Goal: Information Seeking & Learning: Learn about a topic

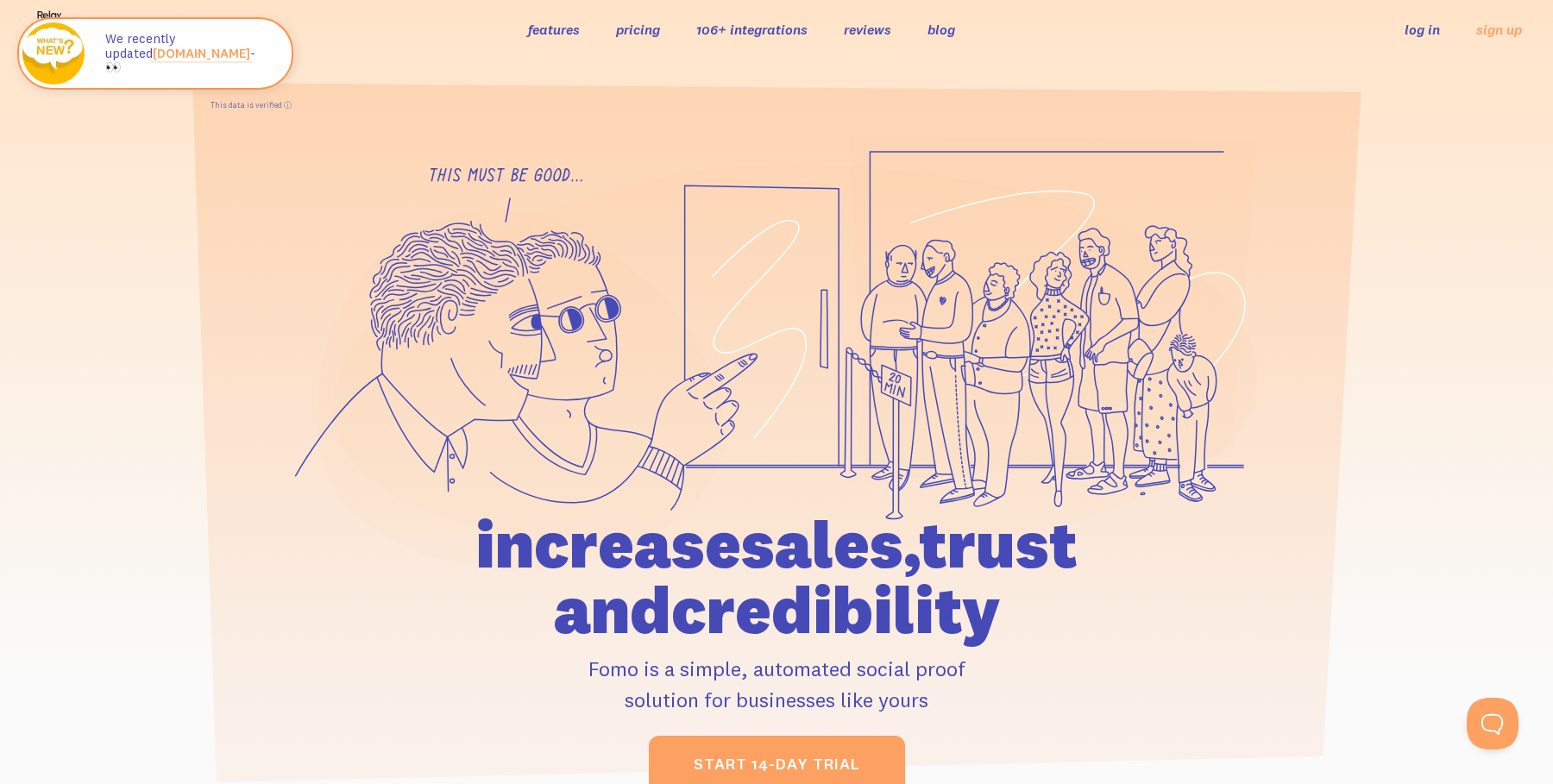
scroll to position [14, 0]
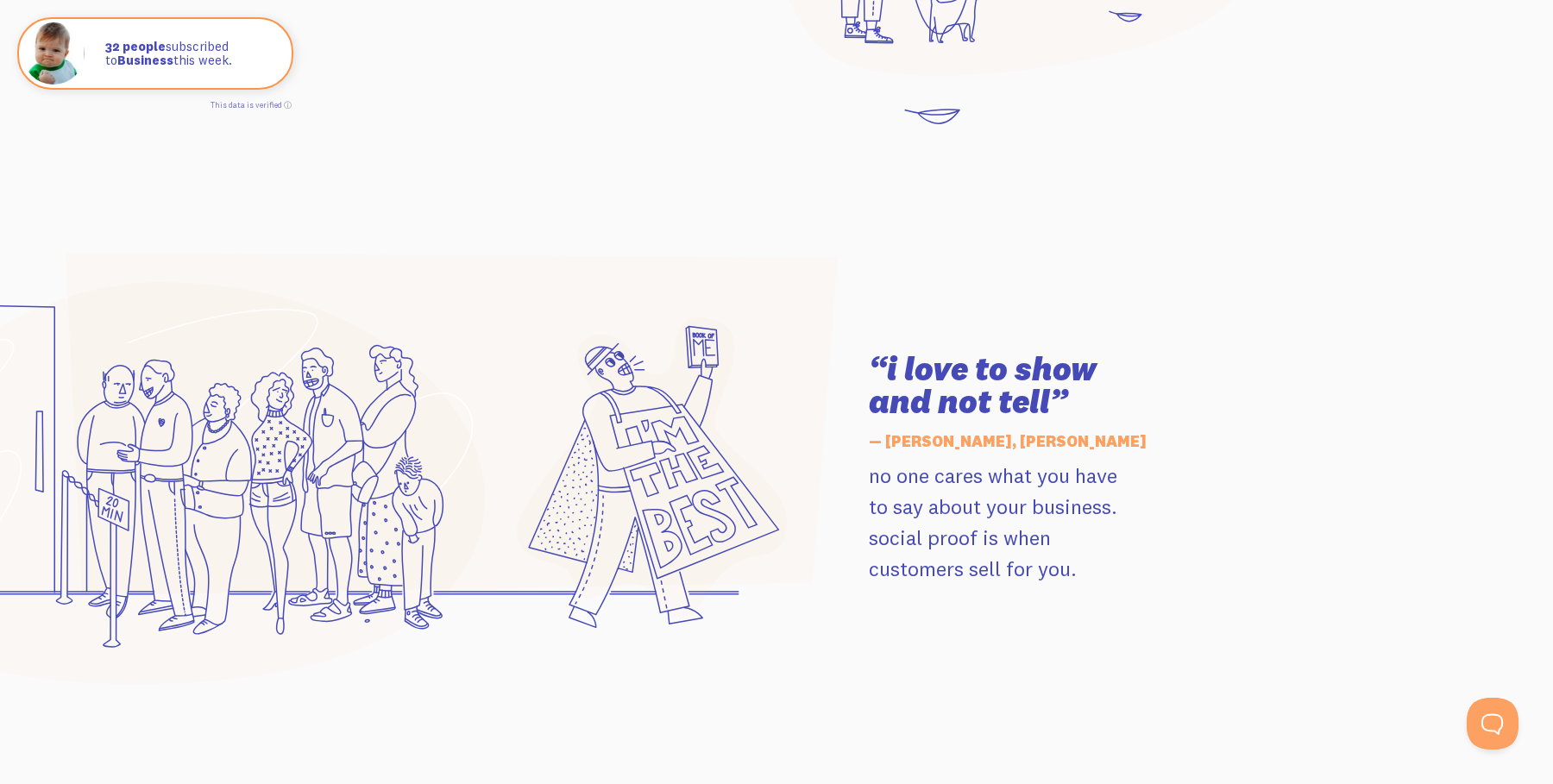
scroll to position [2173, 0]
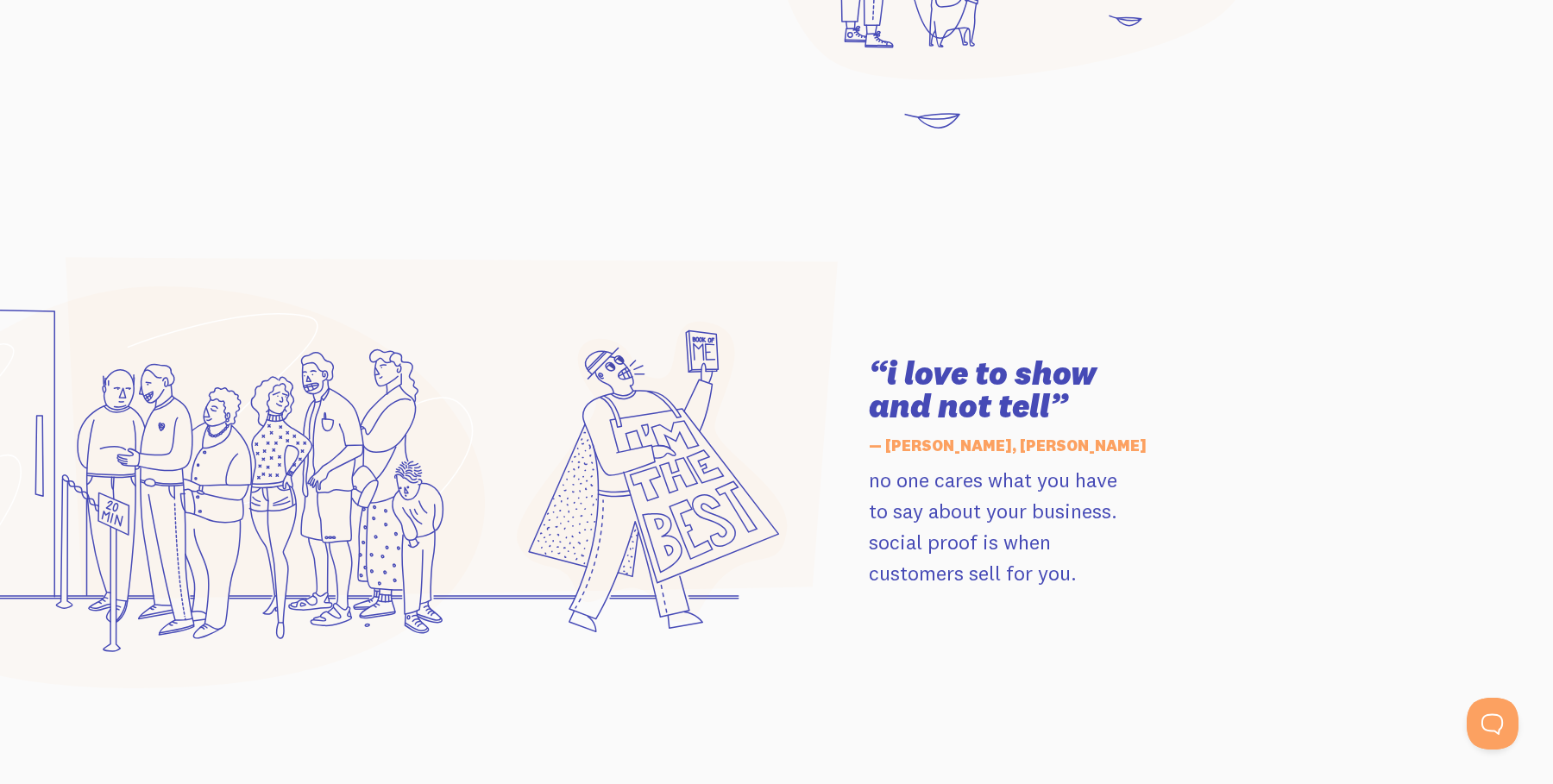
drag, startPoint x: 1085, startPoint y: 578, endPoint x: 874, endPoint y: 462, distance: 240.8
click at [874, 462] on div "“i love to show and not tell” — Jay Clouse, Jay Clouse no one cares what you ha…" at bounding box center [1063, 472] width 410 height 231
copy div "— Jay Clouse, Jay Clouse no one cares what you have to say about your business.…"
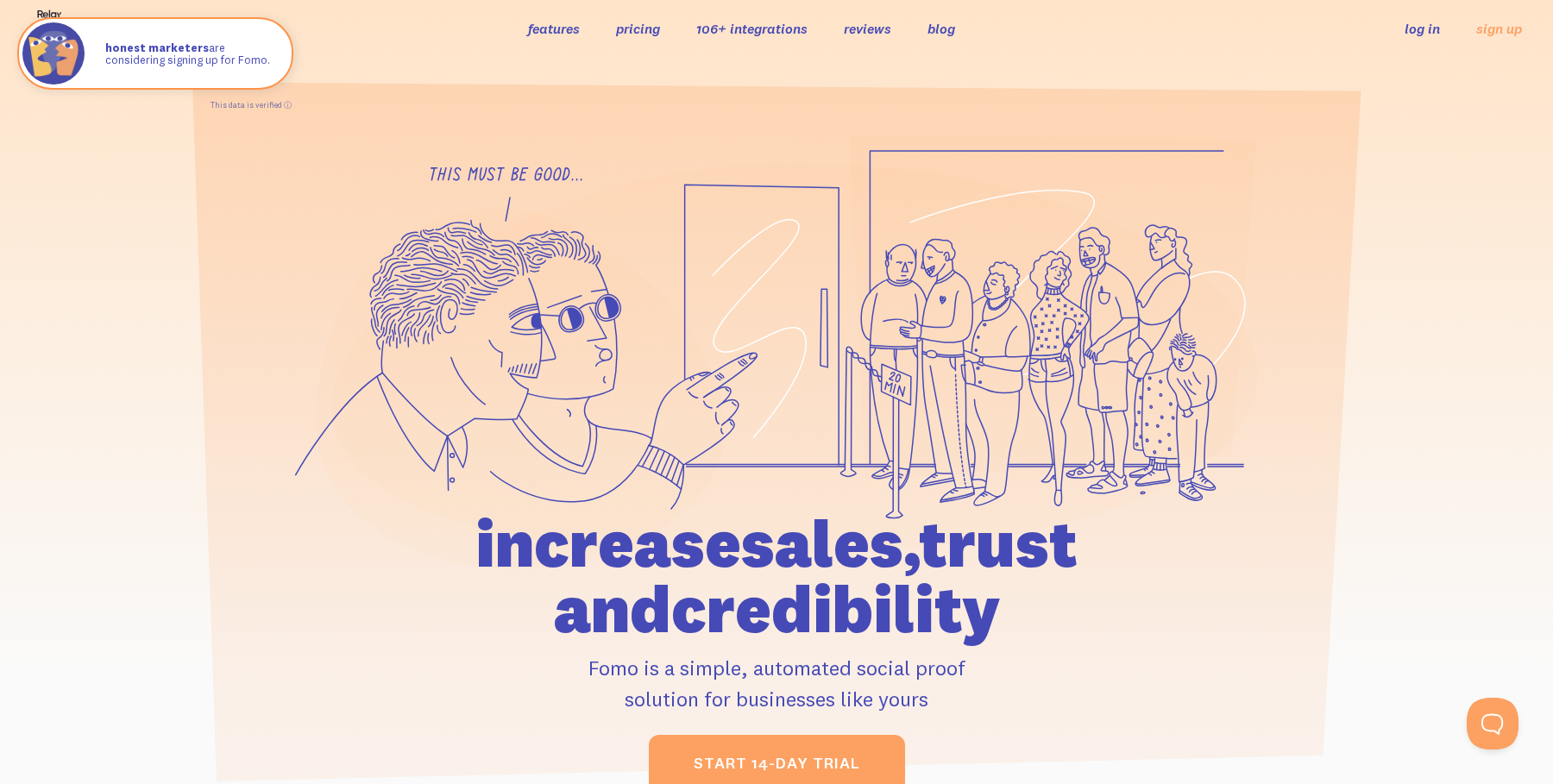
scroll to position [18, 0]
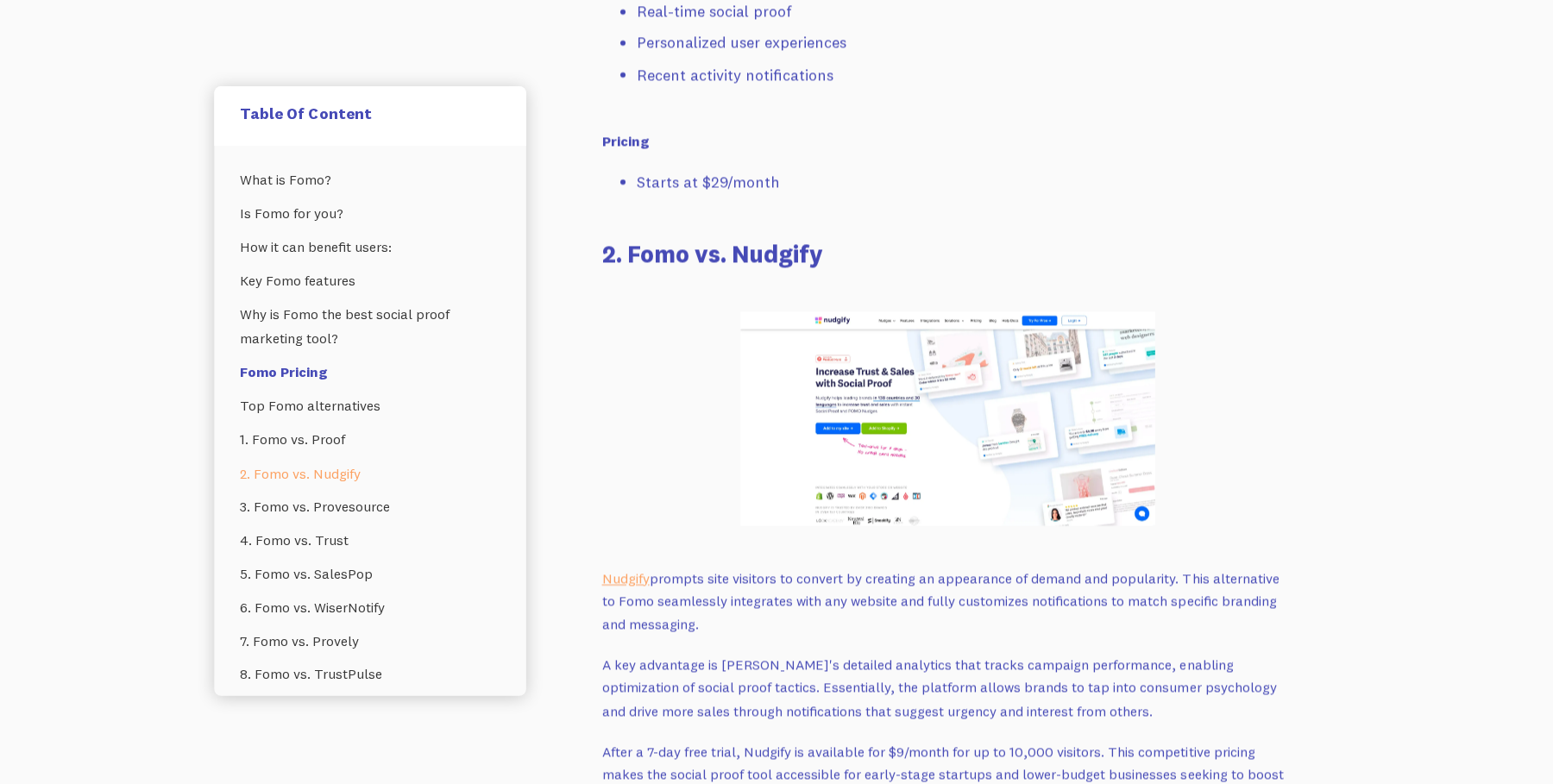
scroll to position [4824, 0]
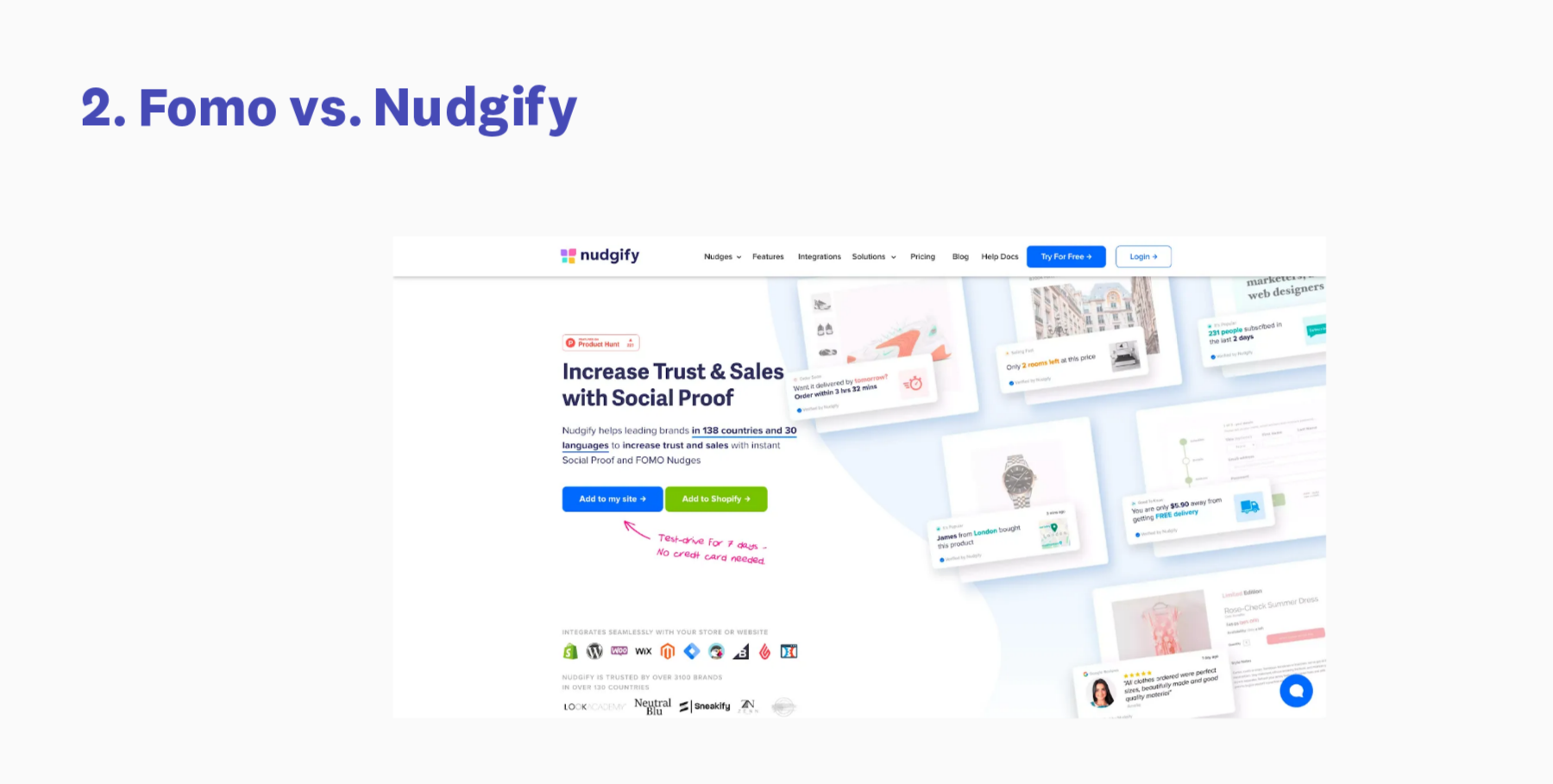
click at [753, 493] on img at bounding box center [947, 418] width 414 height 214
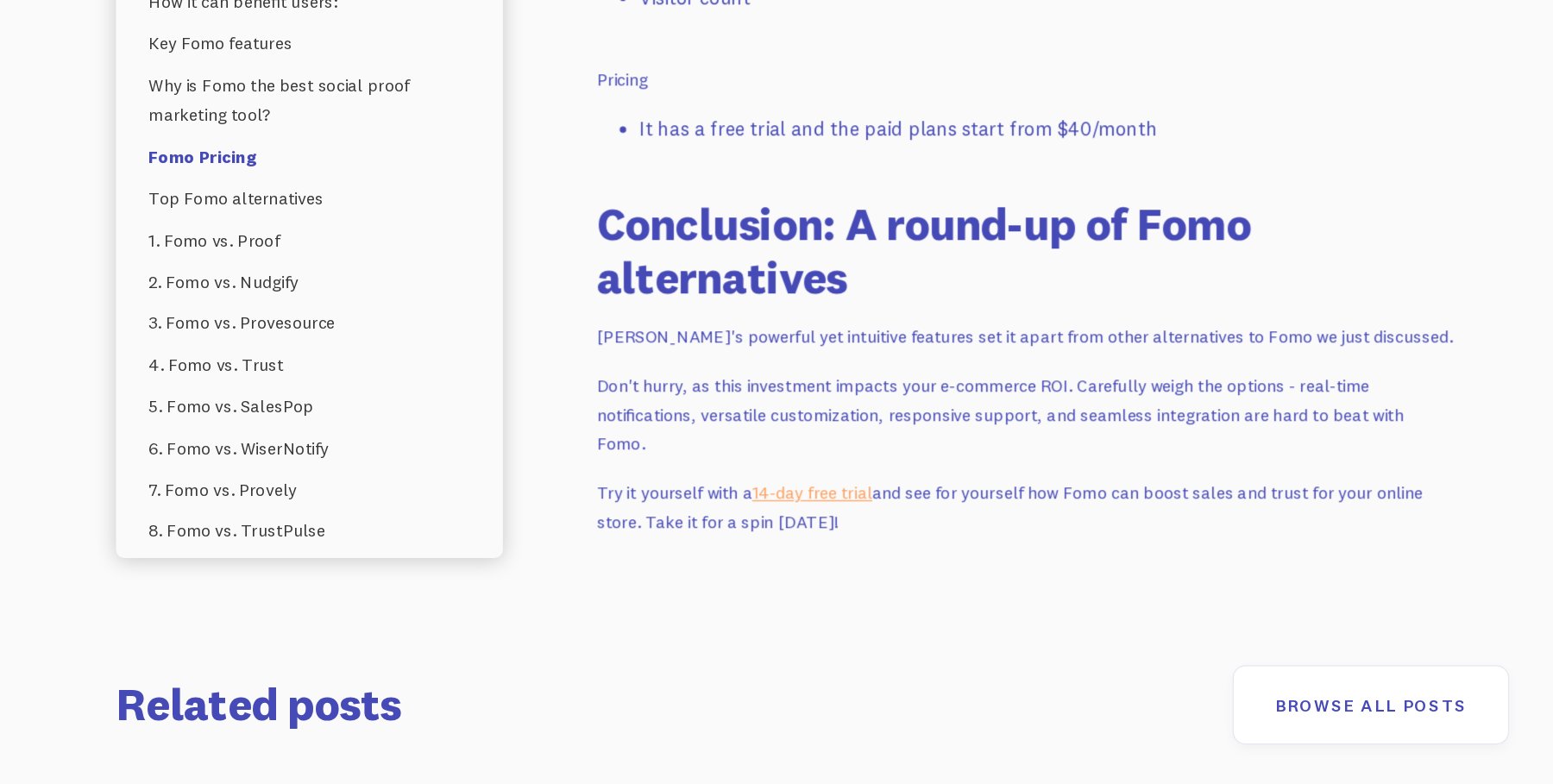
scroll to position [12082, 0]
